Goal: Information Seeking & Learning: Learn about a topic

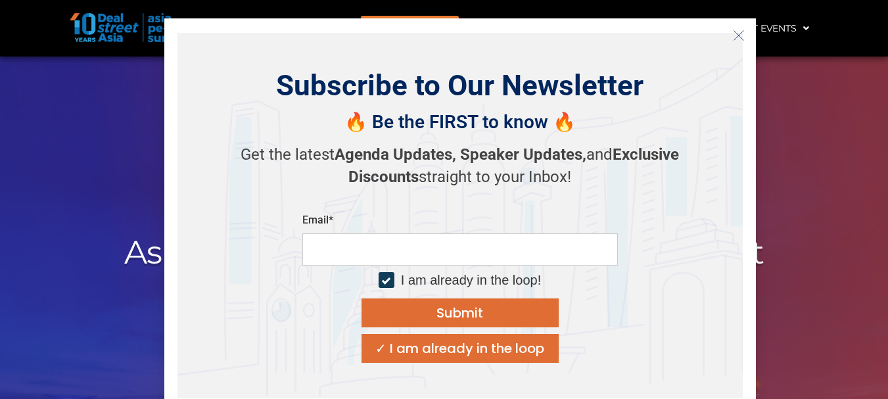
click at [740, 35] on icon "Close" at bounding box center [739, 36] width 12 height 12
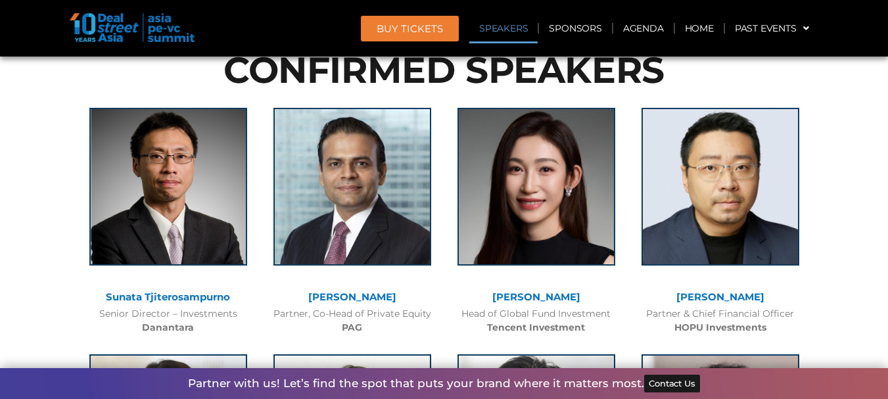
scroll to position [1511, 0]
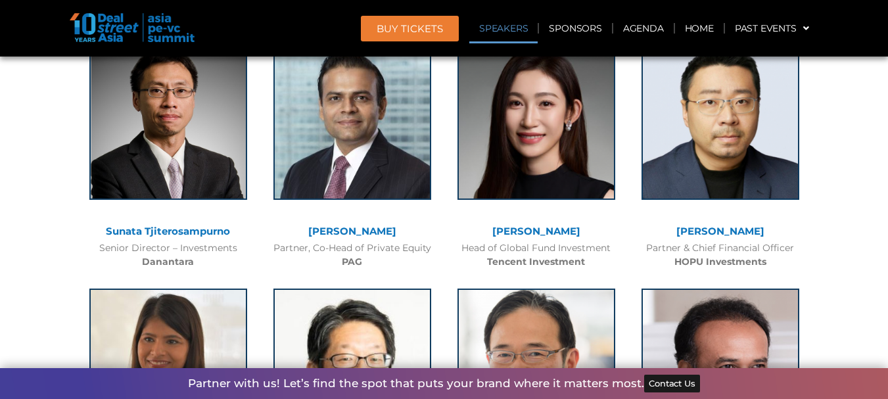
click at [160, 231] on link "Sunata Tjiterosampurno" at bounding box center [168, 231] width 124 height 12
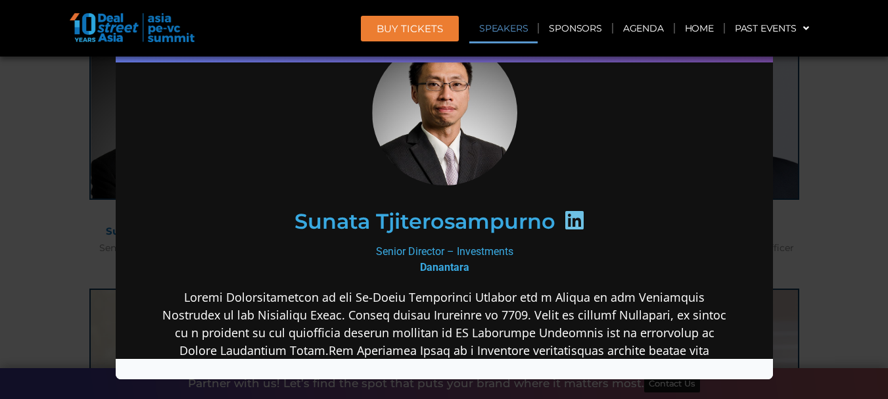
scroll to position [63, 0]
click at [569, 217] on icon at bounding box center [573, 220] width 21 height 21
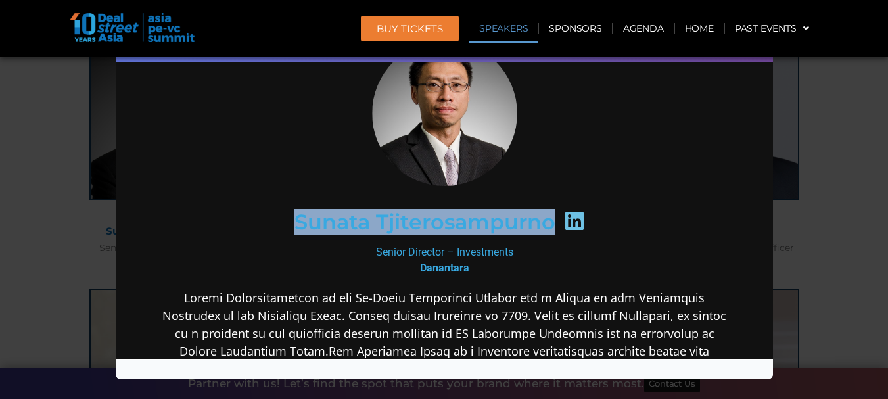
drag, startPoint x: 287, startPoint y: 222, endPoint x: 546, endPoint y: 209, distance: 259.2
click at [546, 209] on div "Sunata Tjiterosampurno" at bounding box center [443, 222] width 511 height 68
copy h2 "Sunata Tjiterosampurno"
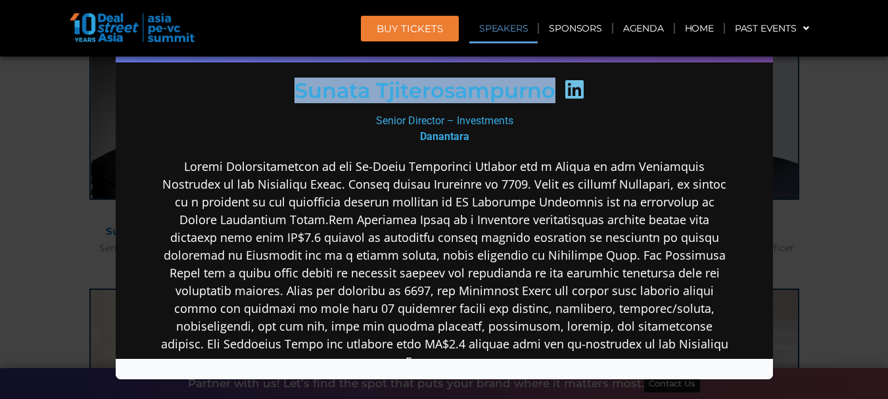
scroll to position [0, 0]
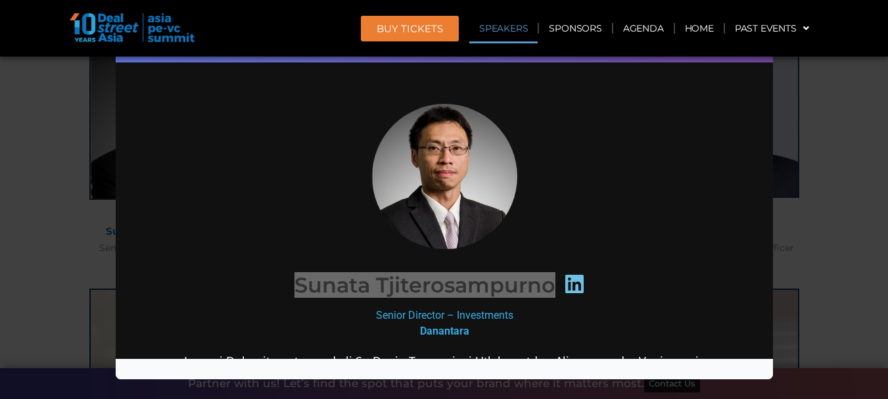
click at [834, 159] on div "Speaker Profile ×" at bounding box center [444, 199] width 888 height 399
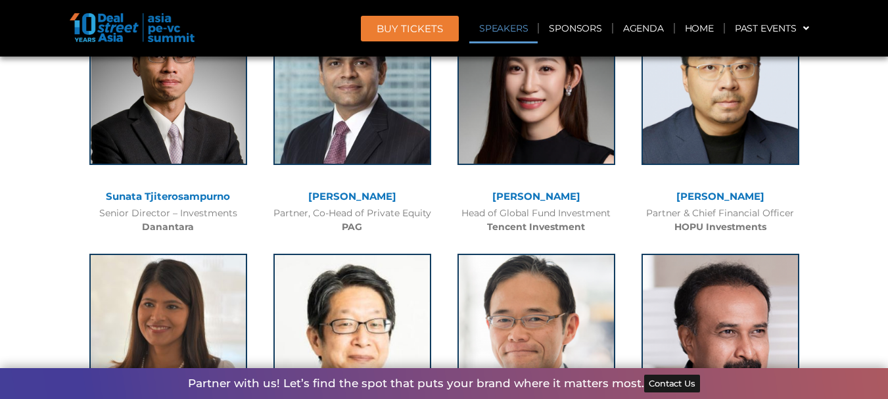
scroll to position [1577, 0]
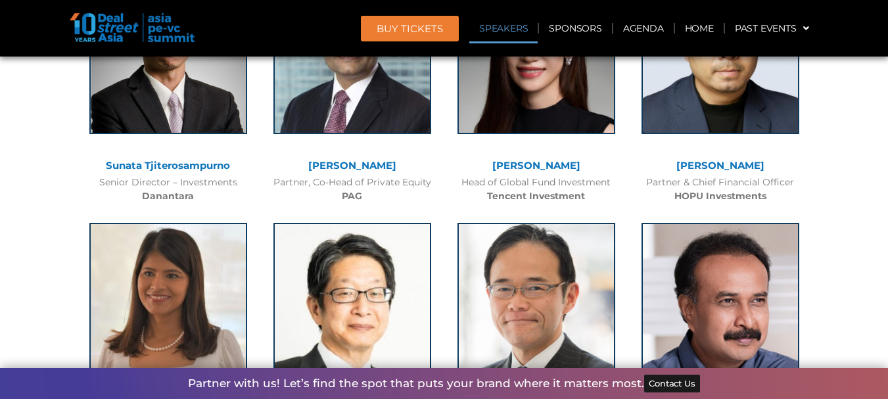
click at [325, 164] on link "[PERSON_NAME]" at bounding box center [352, 165] width 88 height 12
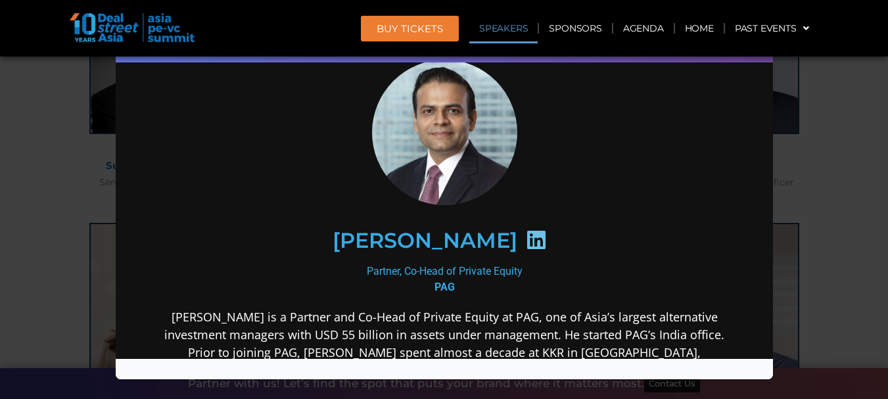
scroll to position [66, 0]
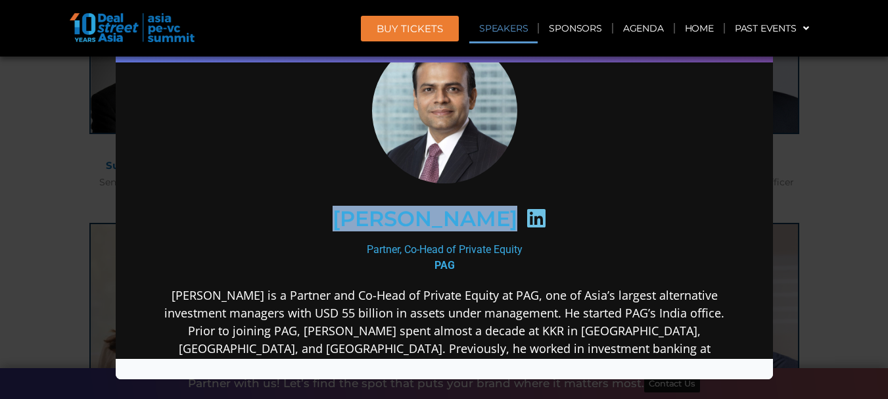
drag, startPoint x: 321, startPoint y: 211, endPoint x: 509, endPoint y: 228, distance: 188.0
click at [509, 228] on div "[PERSON_NAME]" at bounding box center [443, 219] width 511 height 68
copy div "[PERSON_NAME]"
